Goal: Information Seeking & Learning: Find specific fact

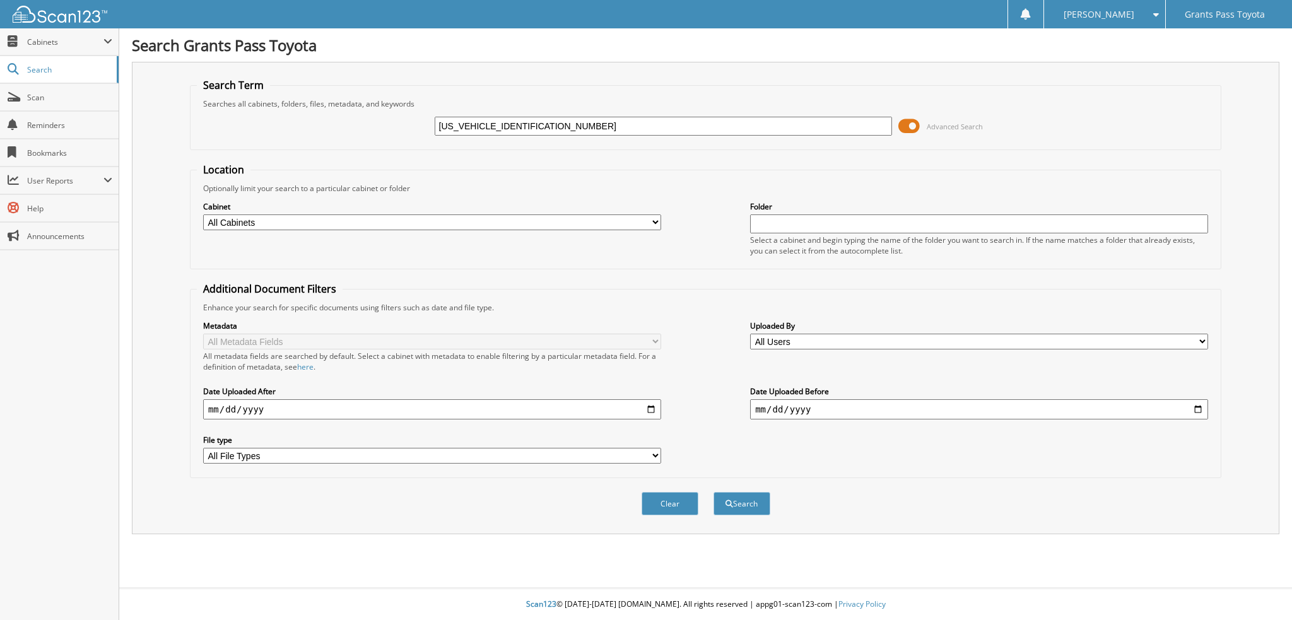
type input "[US_VEHICLE_IDENTIFICATION_NUMBER]"
click at [713, 492] on button "Search" at bounding box center [741, 503] width 57 height 23
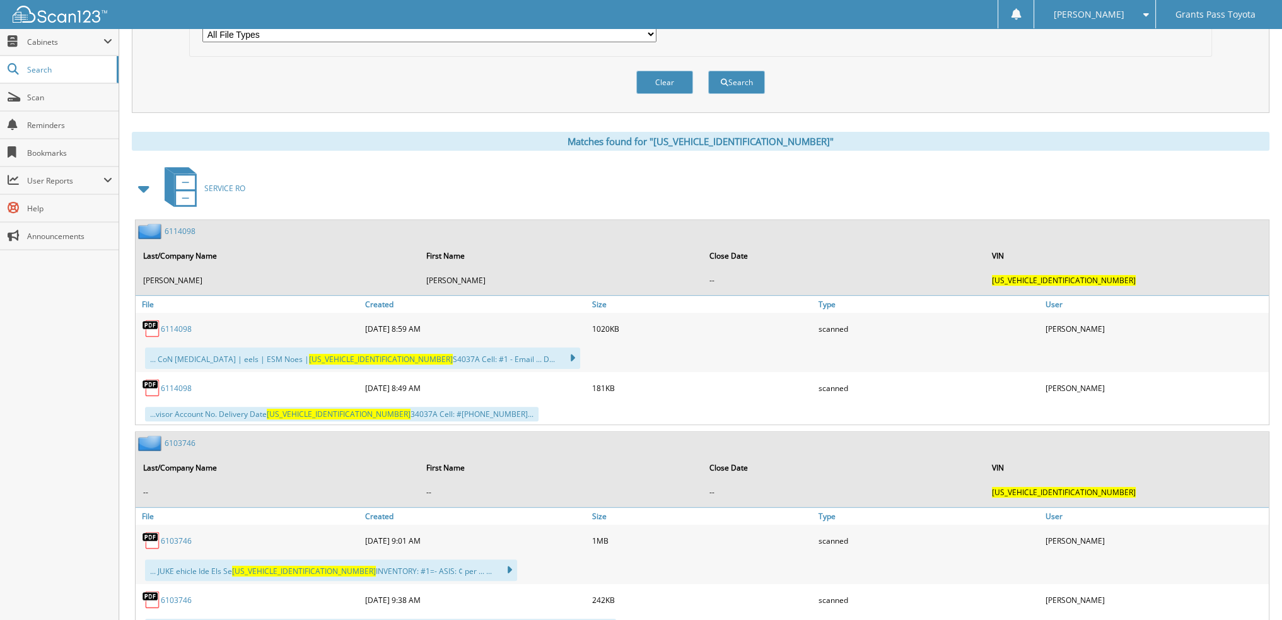
scroll to position [442, 0]
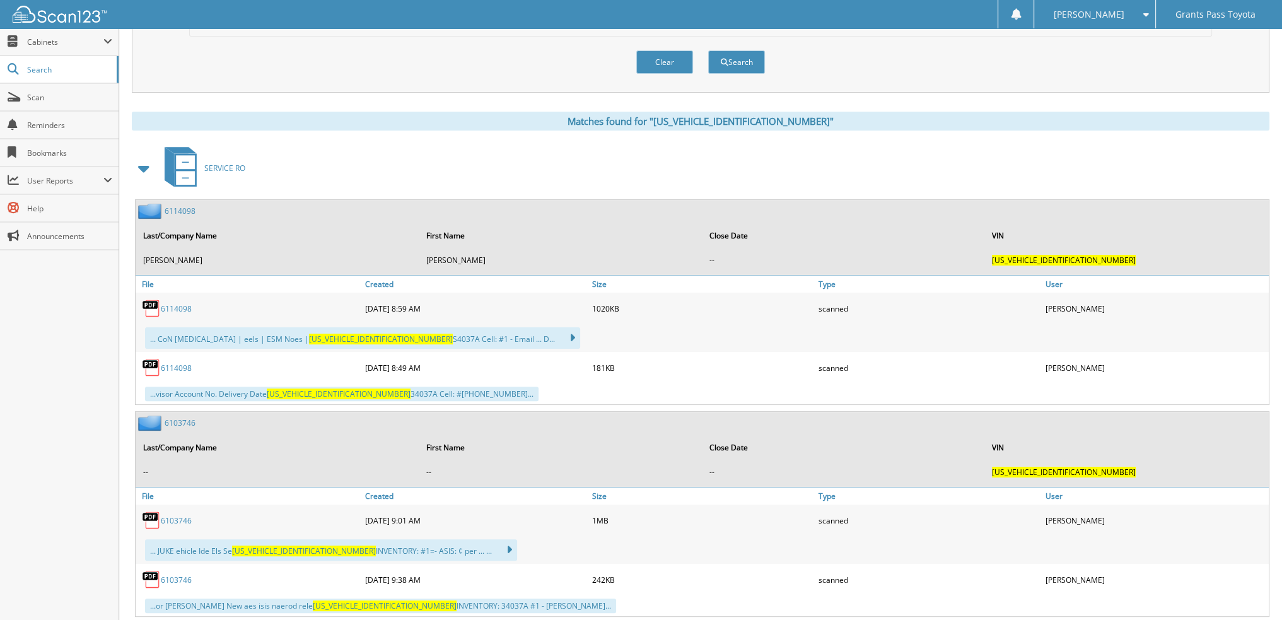
click at [173, 303] on link "6114098" at bounding box center [176, 308] width 31 height 11
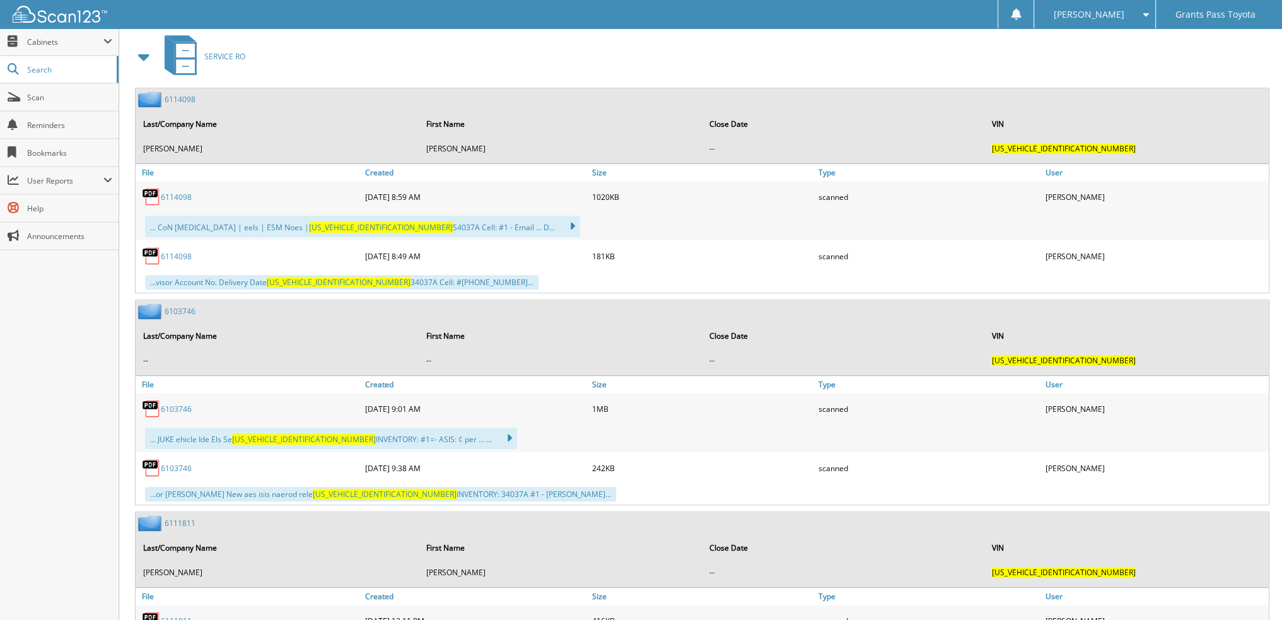
scroll to position [694, 0]
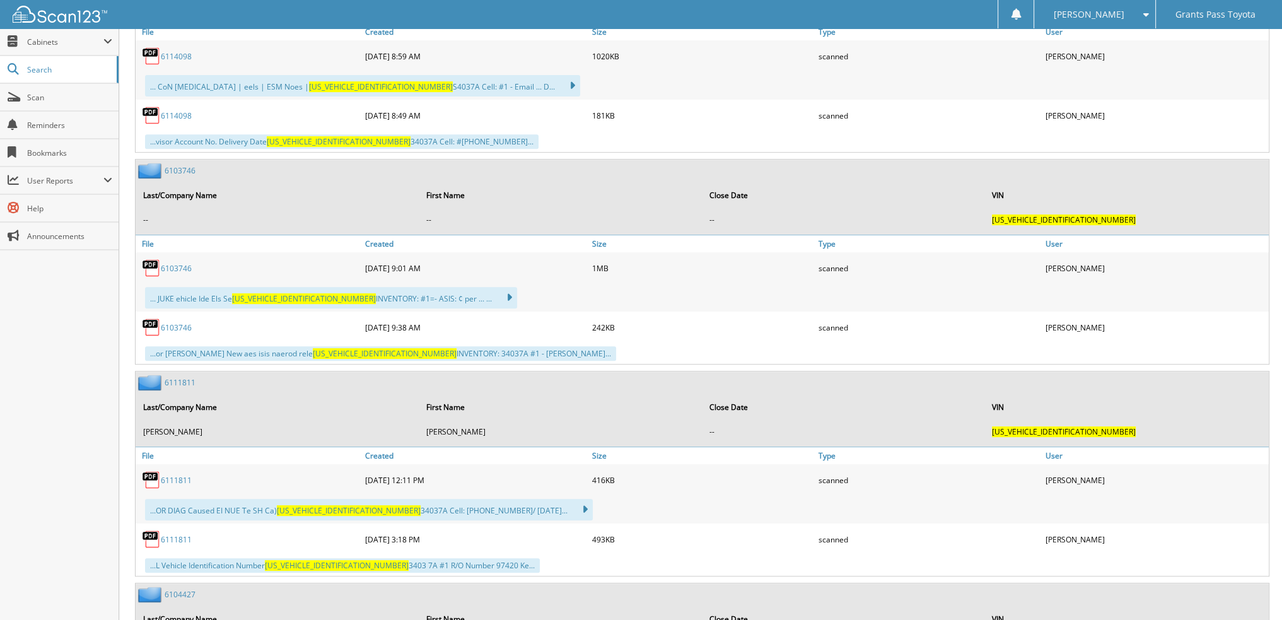
click at [166, 263] on link "6103746" at bounding box center [176, 268] width 31 height 11
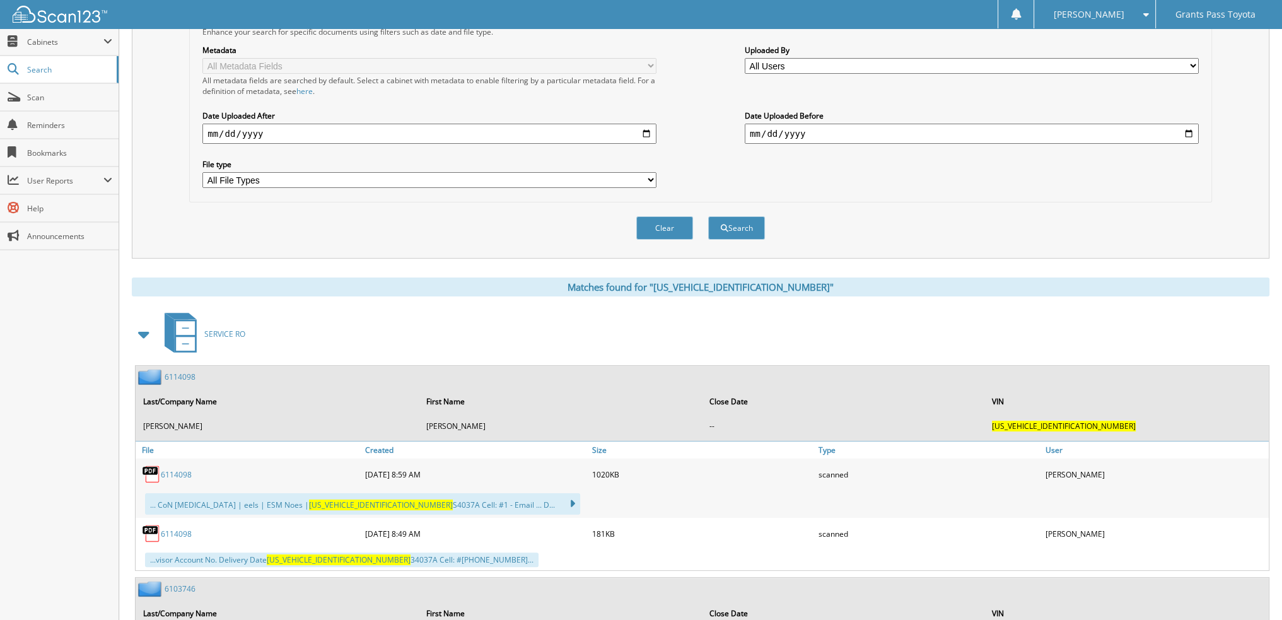
scroll to position [63, 0]
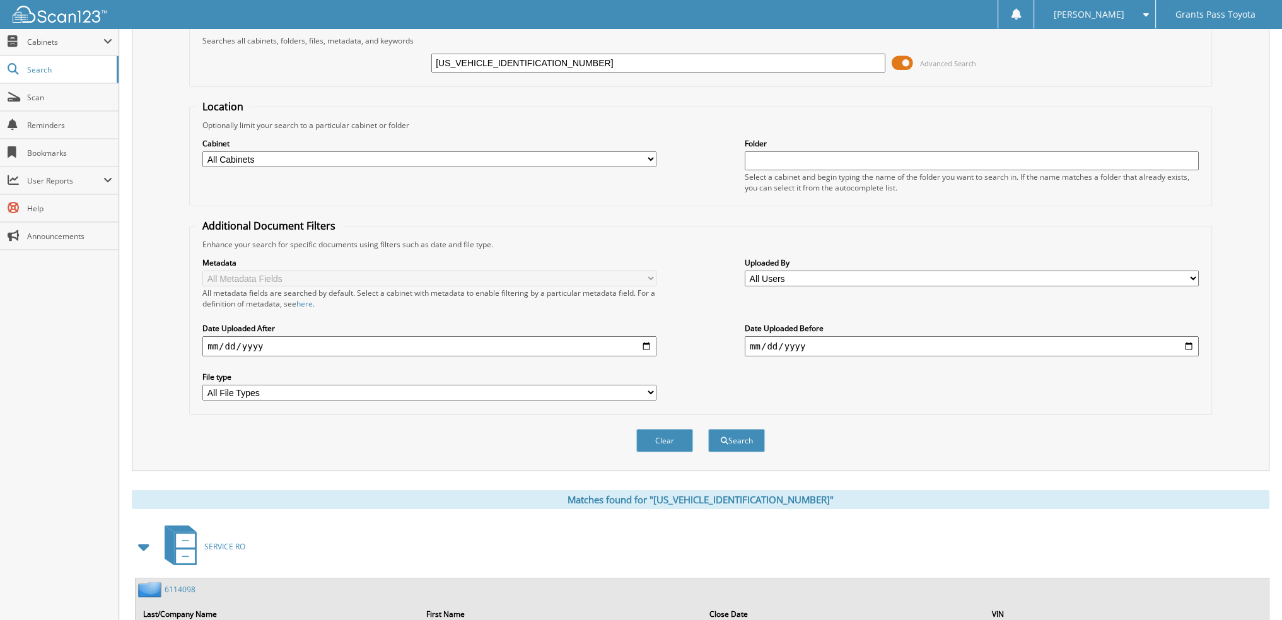
click at [555, 64] on input "[US_VEHICLE_IDENTIFICATION_NUMBER]" at bounding box center [658, 63] width 454 height 19
type input "J"
type input "34727x"
click at [708, 429] on button "Search" at bounding box center [736, 440] width 57 height 23
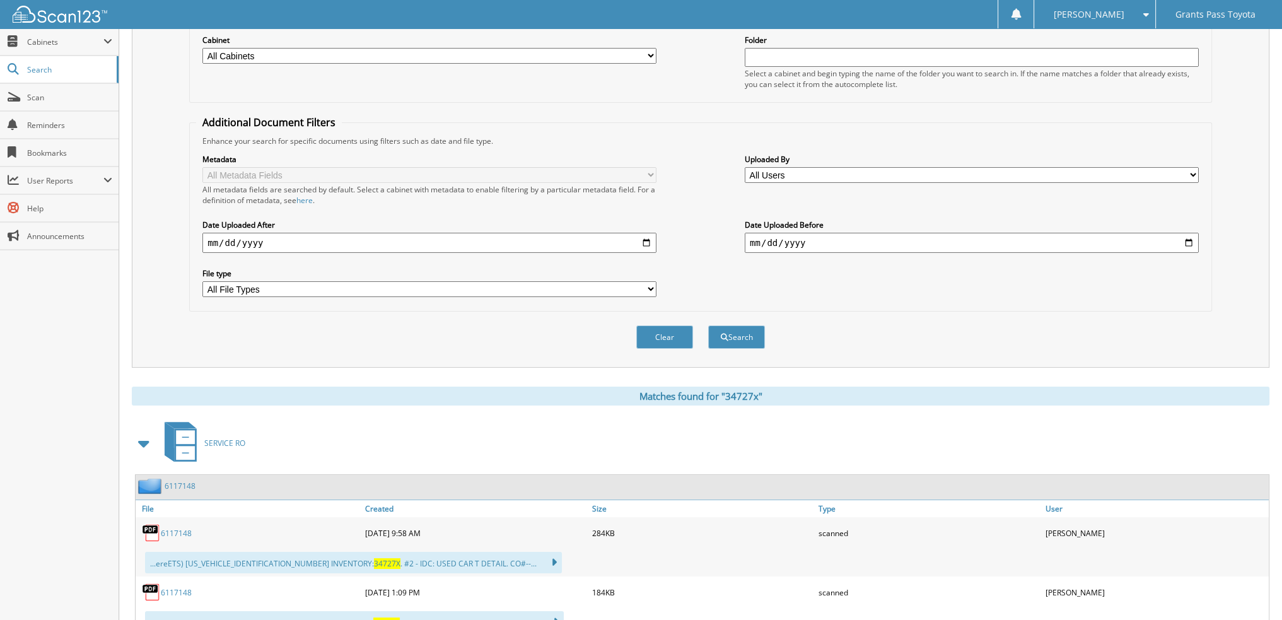
scroll to position [367, 0]
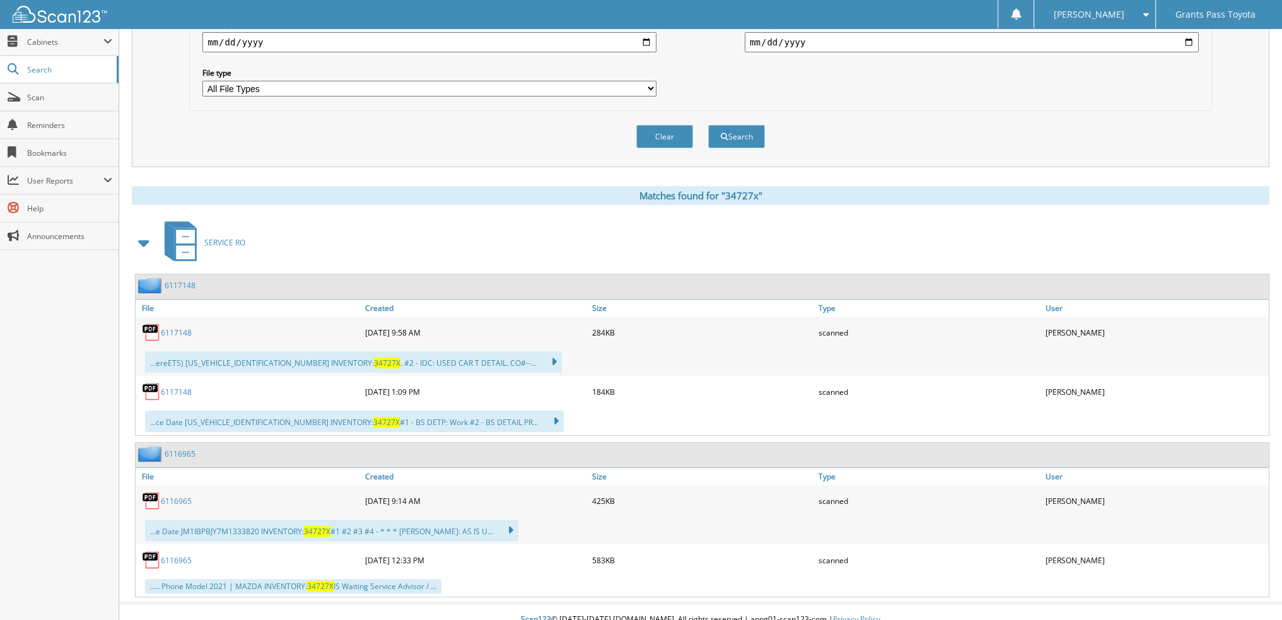
click at [163, 327] on link "6117148" at bounding box center [176, 332] width 31 height 11
click at [179, 387] on link "6117148" at bounding box center [176, 392] width 31 height 11
click at [282, 520] on div "...e Date JM1IBPBJY7M1333820 INVENTORY: 34727X #1 #2 #3 #4 - * * * MR ASIS: AS …" at bounding box center [331, 530] width 373 height 21
click at [168, 496] on link "6116965" at bounding box center [176, 501] width 31 height 11
click at [180, 555] on link "6116965" at bounding box center [176, 560] width 31 height 11
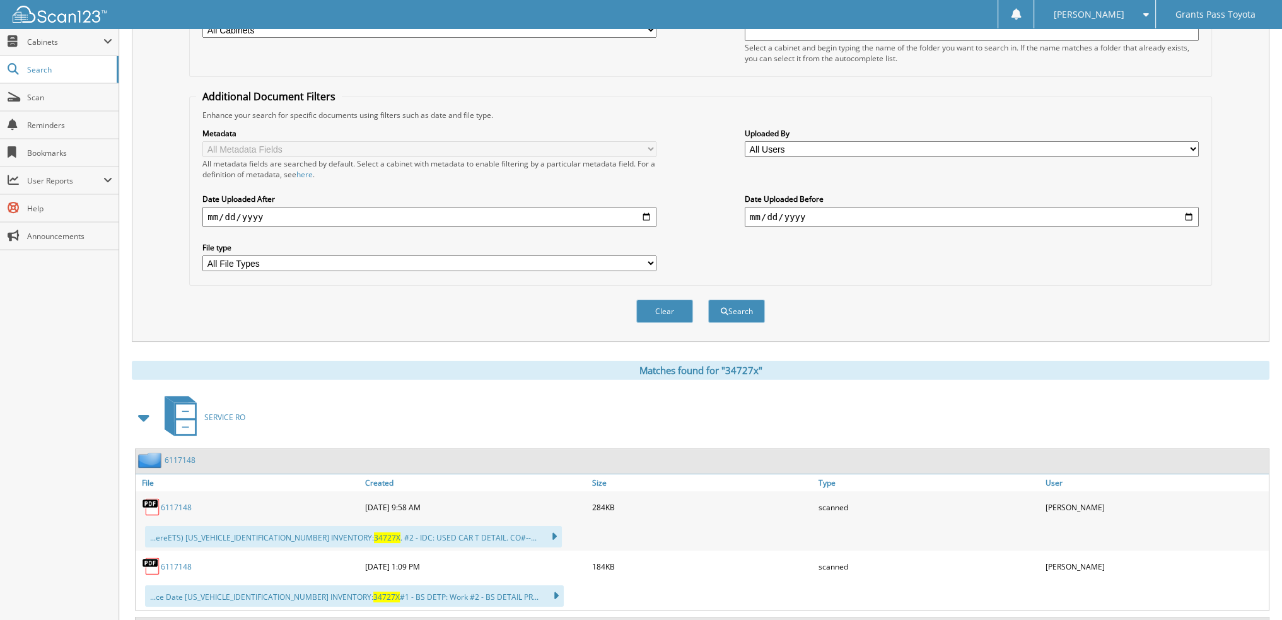
scroll to position [0, 0]
